Goal: Obtain resource: Download file/media

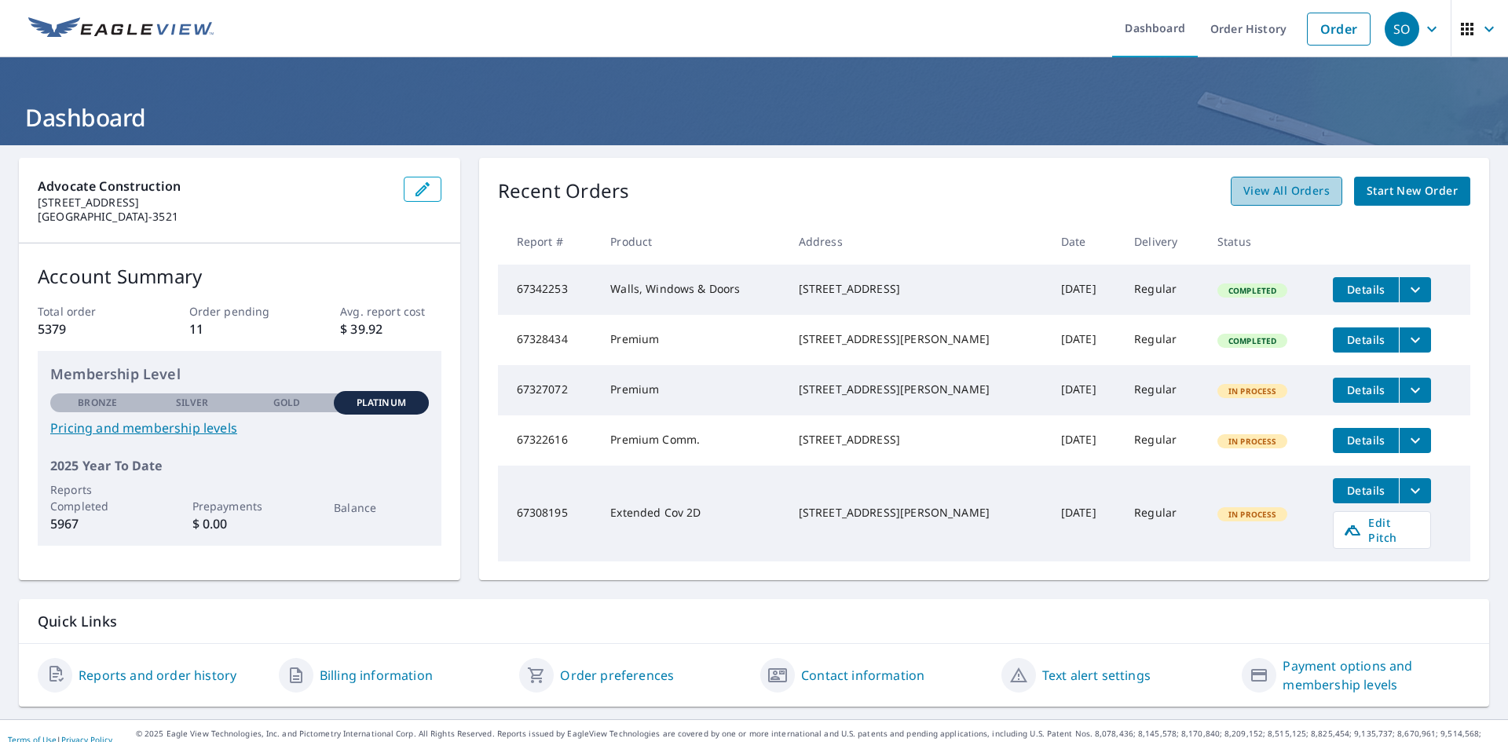
click at [1288, 189] on span "View All Orders" at bounding box center [1287, 191] width 86 height 20
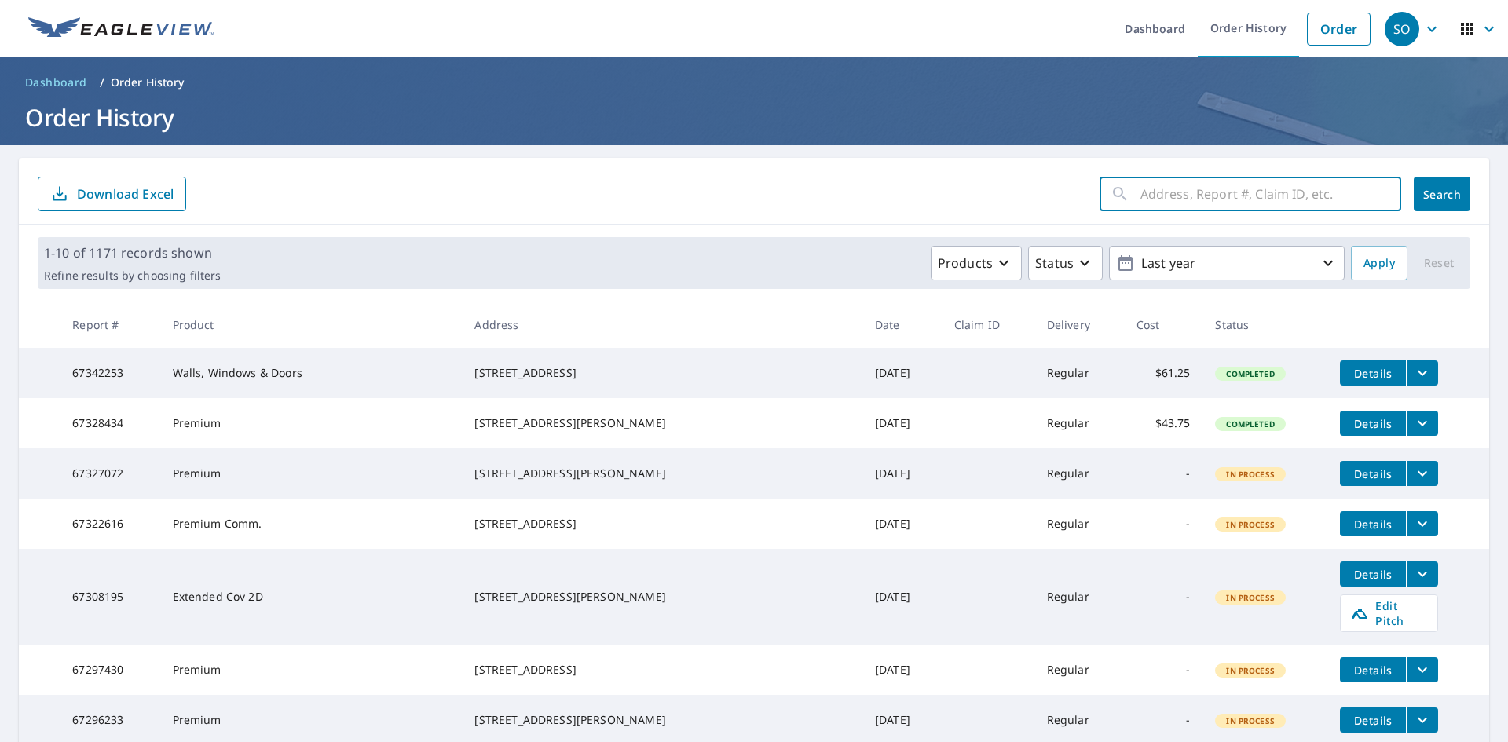
click at [1172, 190] on input "text" at bounding box center [1271, 194] width 261 height 44
paste input "[STREET_ADDRESS]"
type input "[STREET_ADDRESS]"
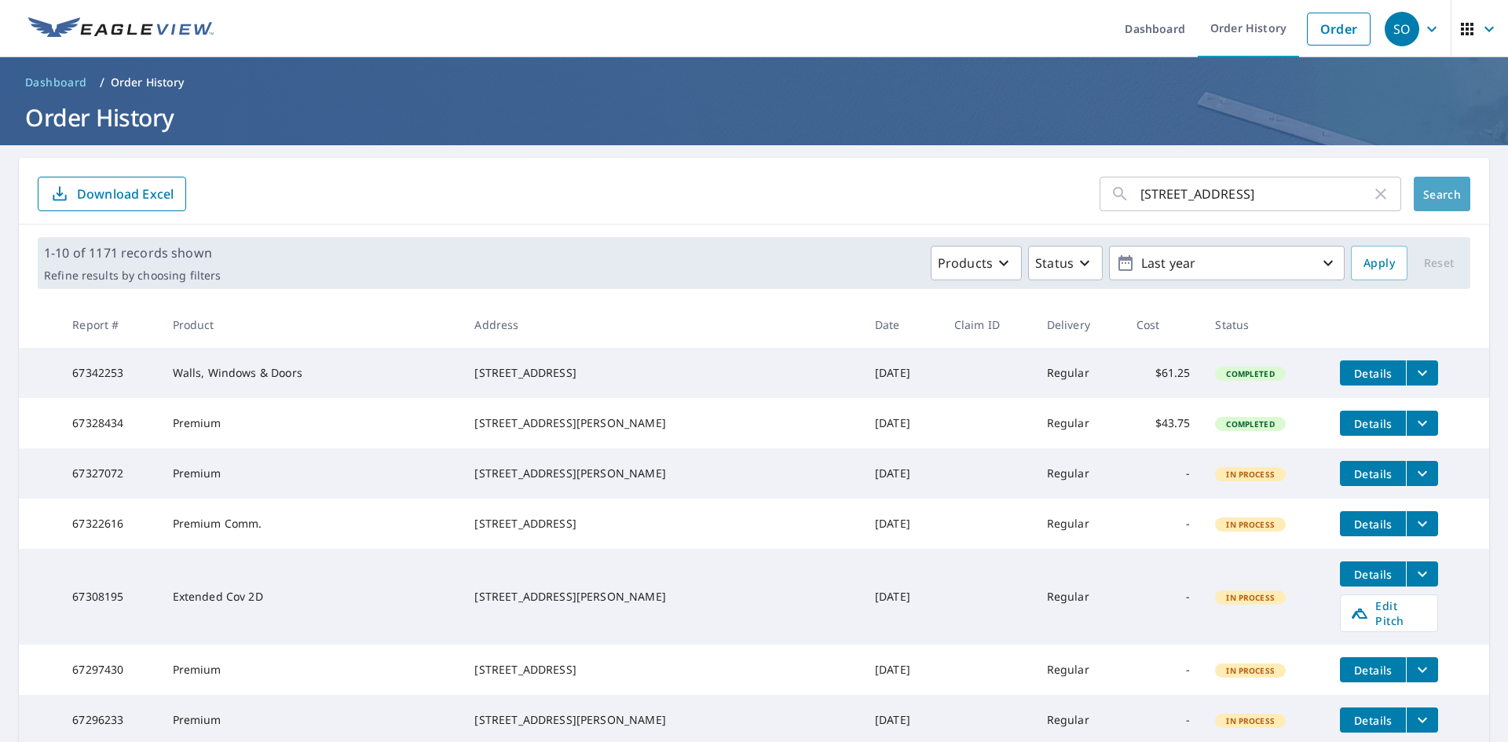
click at [1431, 195] on span "Search" at bounding box center [1442, 194] width 31 height 15
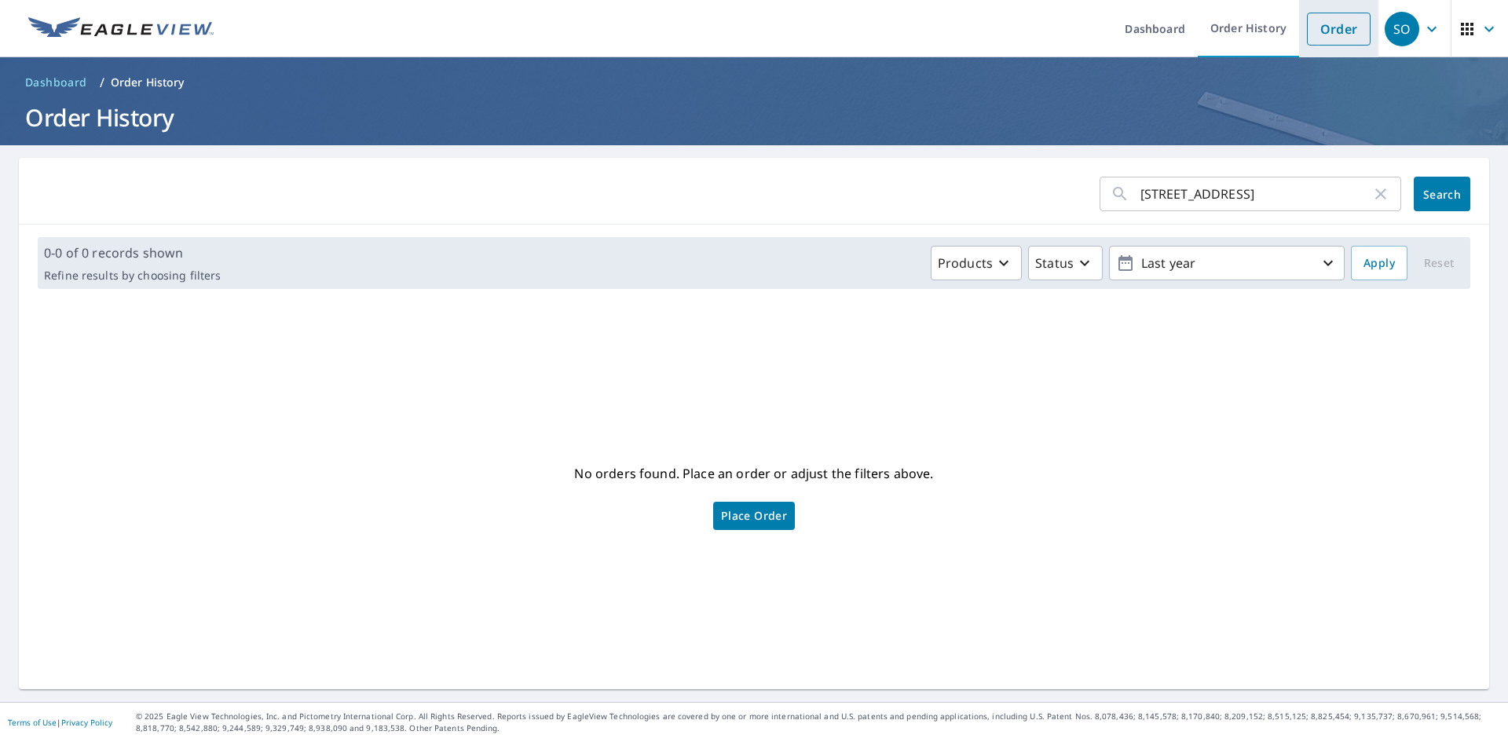
click at [1313, 24] on link "Order" at bounding box center [1339, 29] width 64 height 33
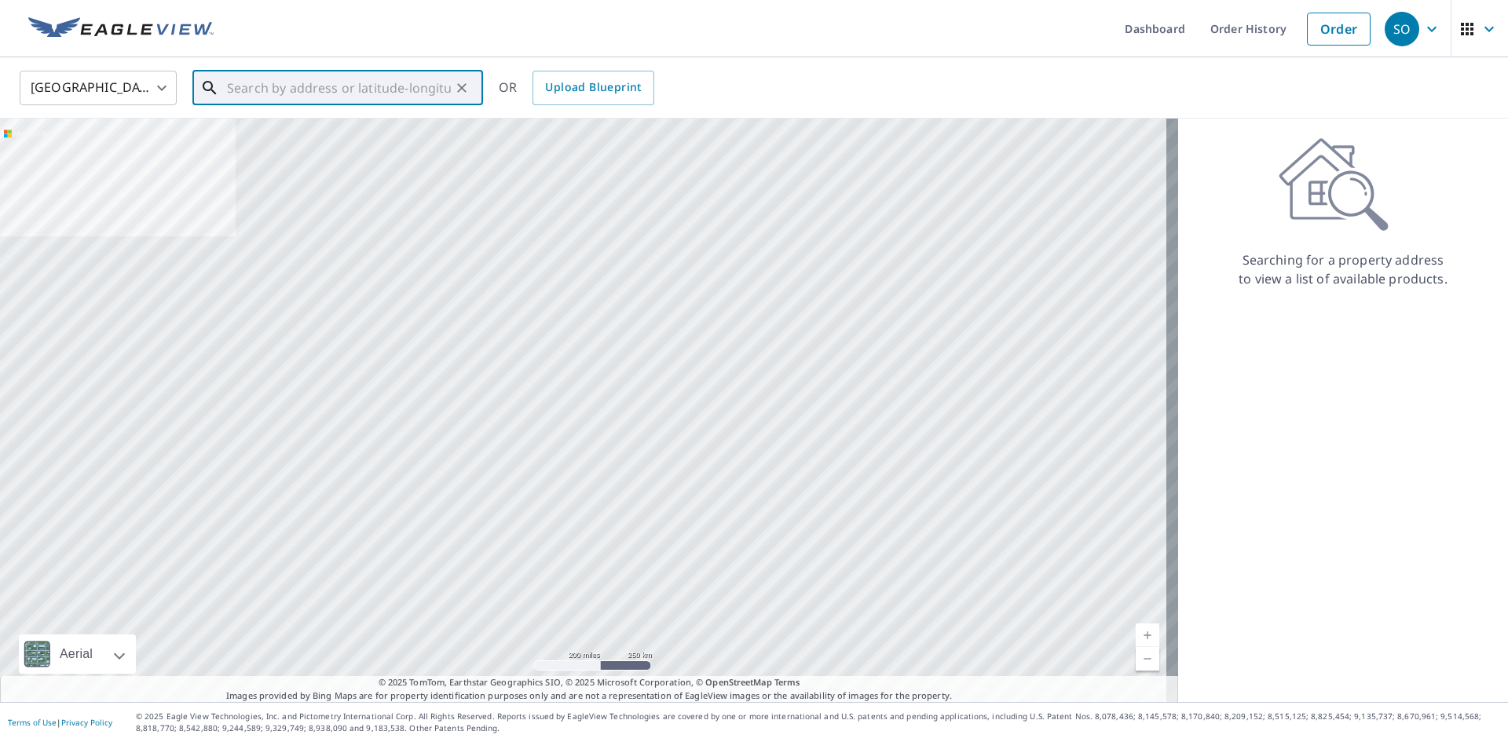
click at [262, 87] on input "text" at bounding box center [339, 88] width 224 height 44
paste input "[STREET_ADDRESS]"
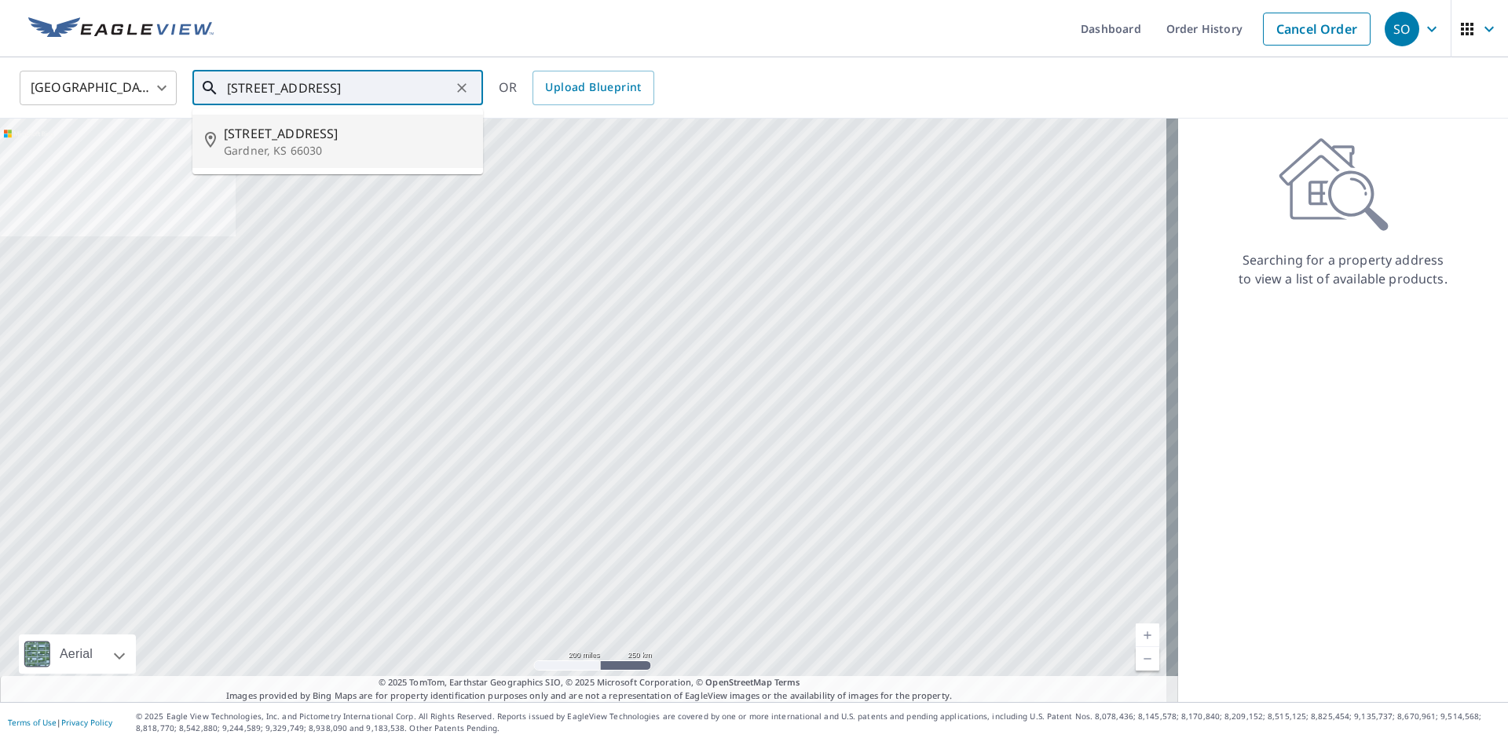
click at [273, 139] on span "[STREET_ADDRESS]" at bounding box center [347, 133] width 247 height 19
type input "[STREET_ADDRESS][PERSON_NAME]"
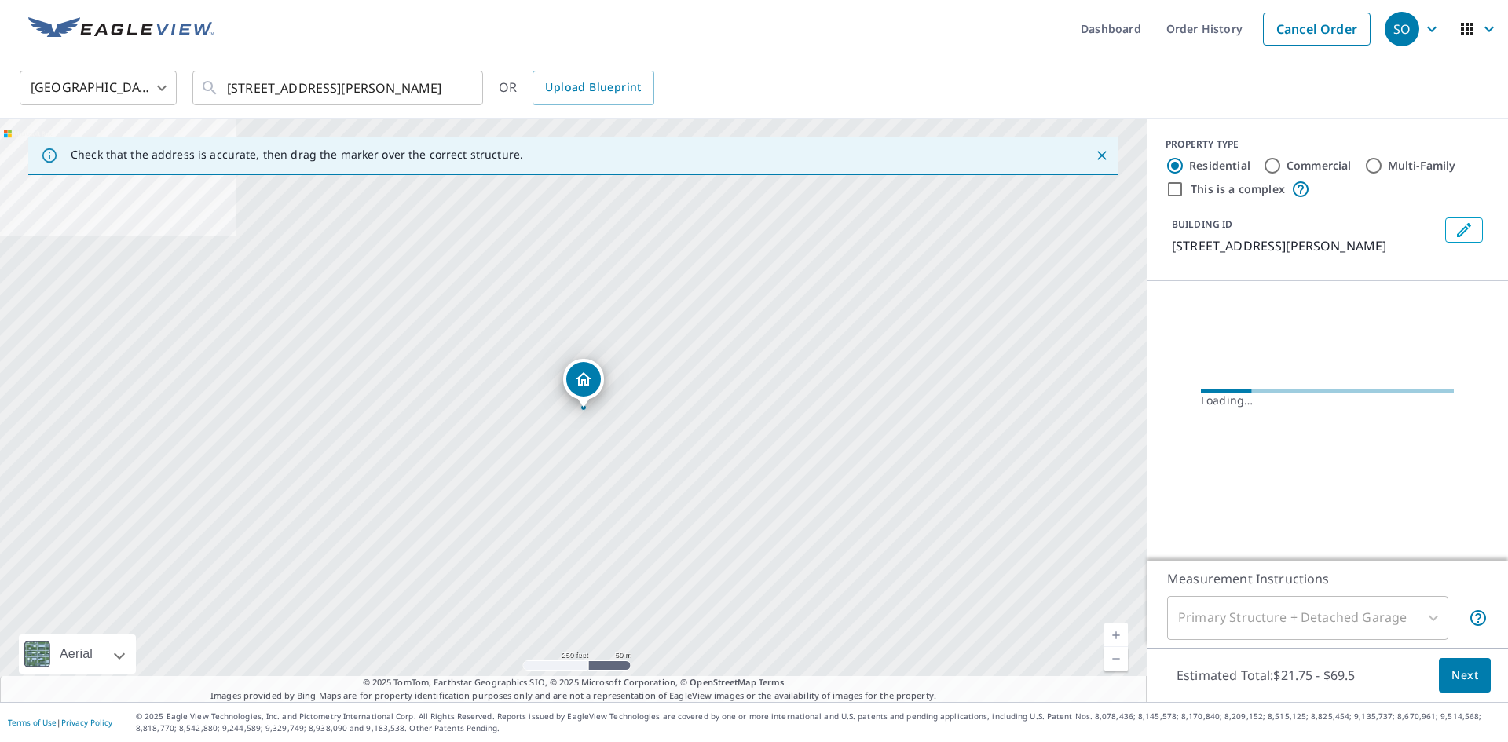
scroll to position [0, 0]
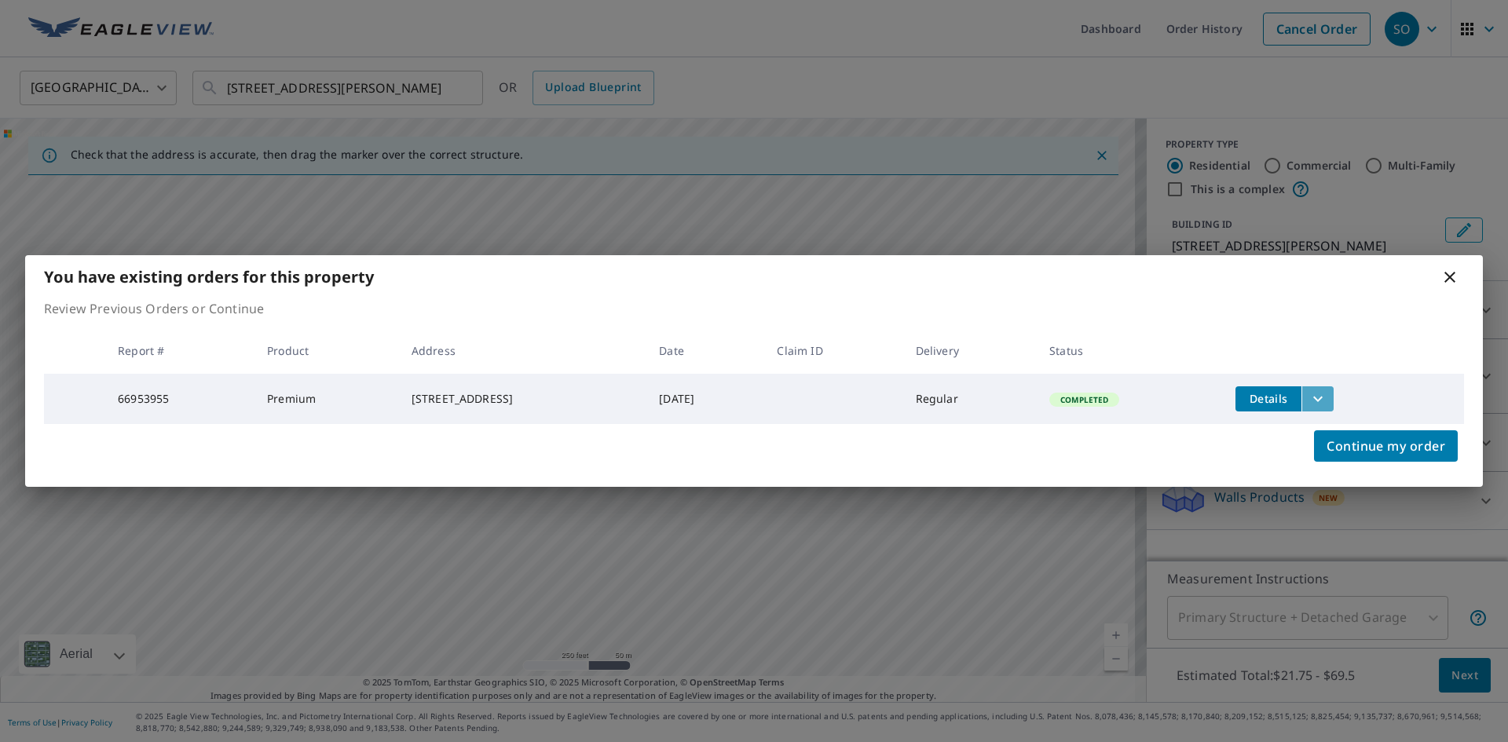
click at [1328, 399] on icon "filesDropdownBtn-66953955" at bounding box center [1318, 399] width 19 height 19
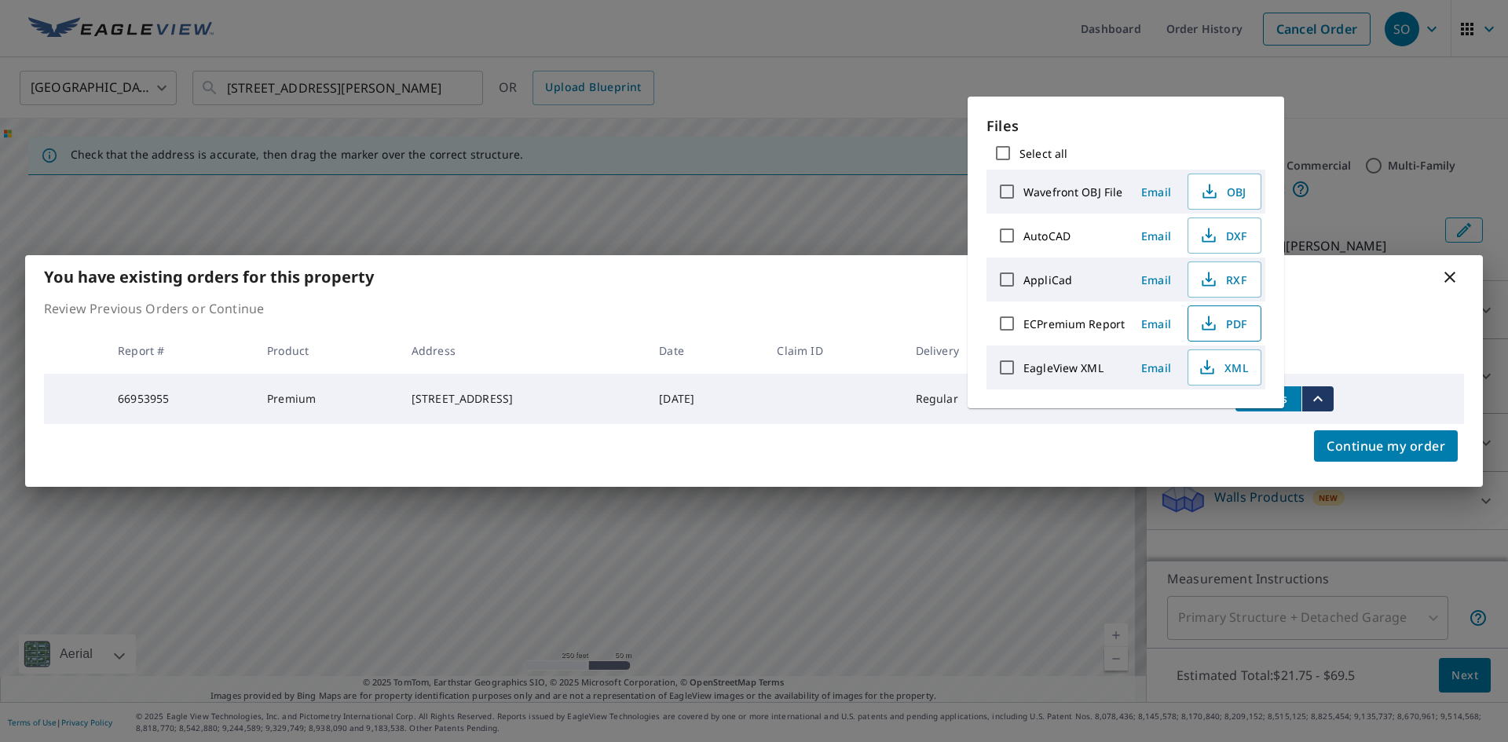
click at [1221, 320] on span "PDF" at bounding box center [1223, 323] width 50 height 19
